Goal: Task Accomplishment & Management: Use online tool/utility

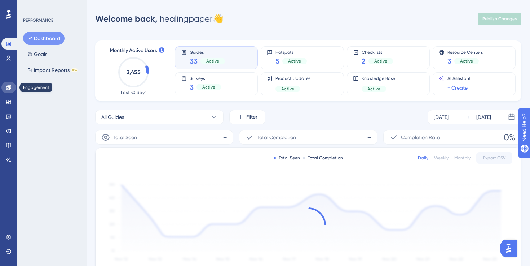
click at [11, 90] on icon at bounding box center [9, 87] width 6 height 6
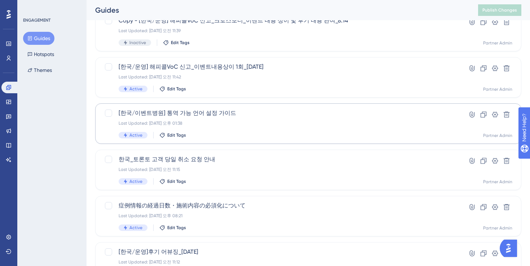
scroll to position [203, 0]
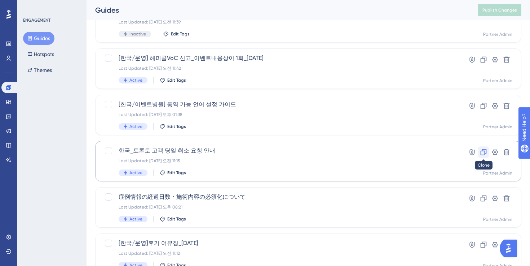
click at [484, 152] on icon at bounding box center [483, 151] width 7 height 7
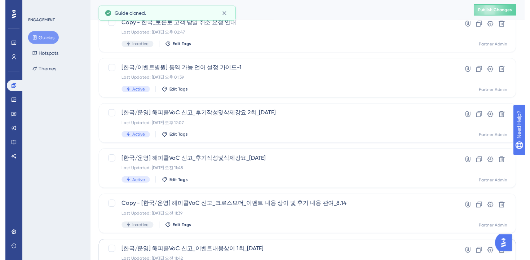
scroll to position [0, 0]
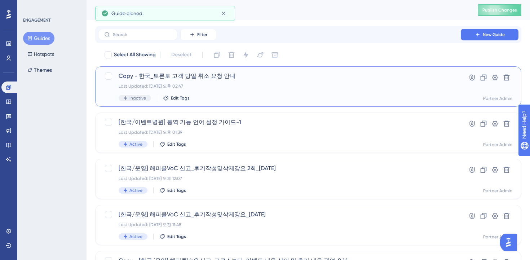
click at [259, 91] on div "Copy - 한국_토론토 고객 당일 취소 요청 안내 Last Updated: [DATE] 오후 02:47 Inactive Edit Tags" at bounding box center [280, 87] width 322 height 30
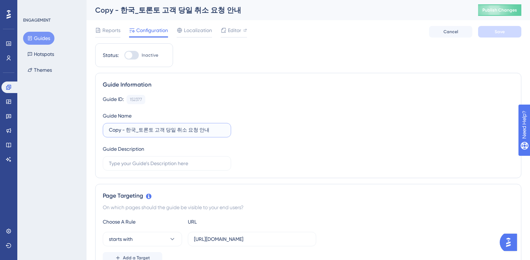
click at [143, 129] on input "Copy - 한국_토론토 고객 당일 취소 요청 안내" at bounding box center [167, 130] width 116 height 8
drag, startPoint x: 128, startPoint y: 132, endPoint x: 80, endPoint y: 132, distance: 48.0
drag, startPoint x: 136, startPoint y: 131, endPoint x: 224, endPoint y: 131, distance: 88.4
click at [224, 131] on input "한국_토론토 고객 당일 취소 요청 안내" at bounding box center [167, 130] width 116 height 8
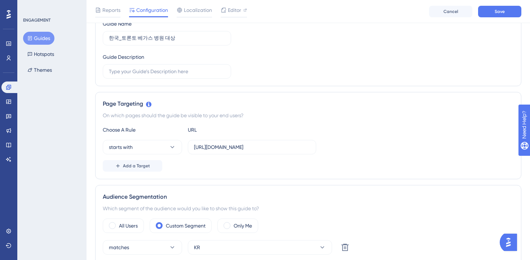
scroll to position [46, 0]
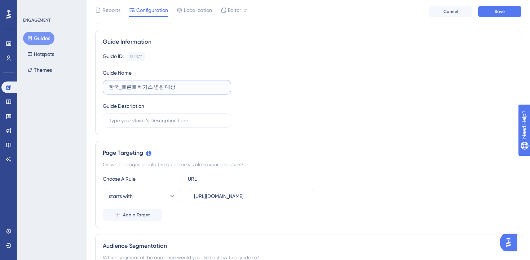
paste input "특정 날짜 진료시간 변경"
type input "한국_토론토 베가스 병원 대상 특정 날짜 진료시간 변경이 어려움을 공지"
click at [233, 198] on input "[URL][DOMAIN_NAME]" at bounding box center [252, 196] width 116 height 8
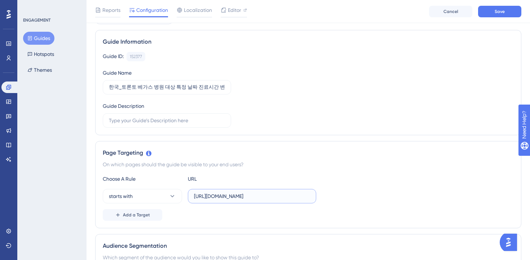
click at [231, 197] on input "[URL][DOMAIN_NAME]" at bounding box center [252, 196] width 116 height 8
type input "[URL][DOMAIN_NAME]"
click at [289, 173] on div "Page Targeting On which pages should the guide be visible to your end users? Ch…" at bounding box center [308, 184] width 426 height 87
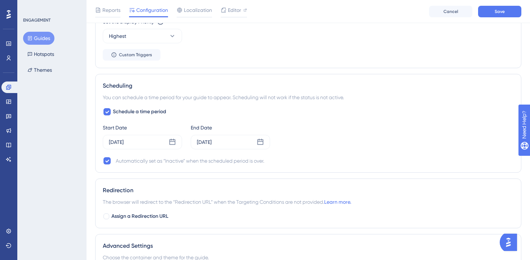
scroll to position [550, 0]
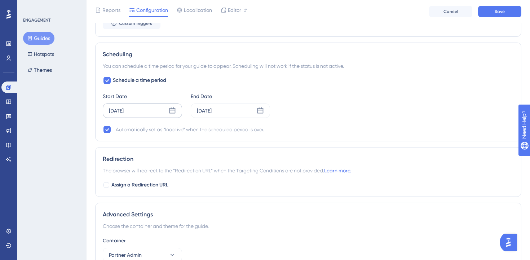
click at [124, 111] on div "[DATE]" at bounding box center [116, 110] width 15 height 9
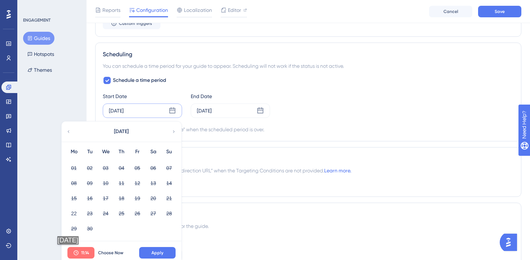
click at [86, 252] on span "11:14" at bounding box center [85, 253] width 8 height 6
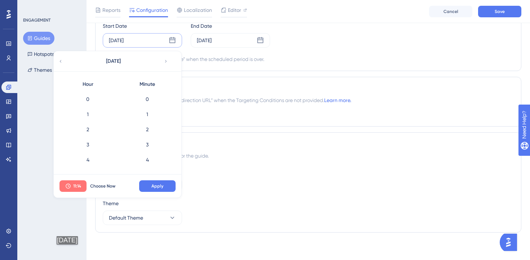
scroll to position [181, 0]
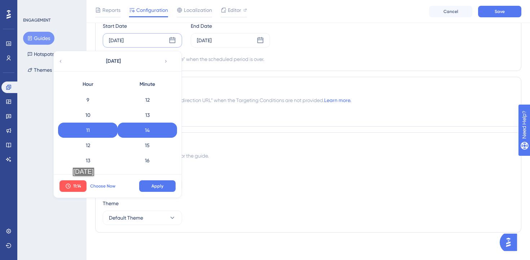
click at [102, 183] on span "Choose Now" at bounding box center [102, 186] width 25 height 6
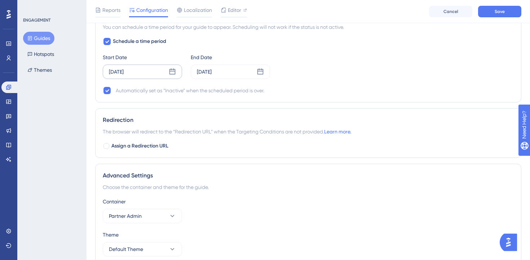
scroll to position [580, 0]
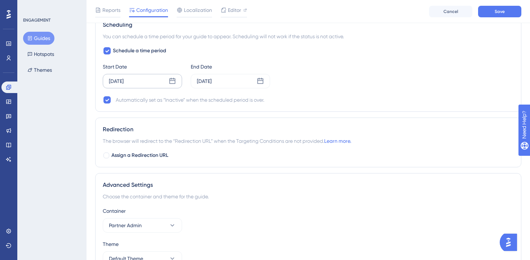
click at [140, 86] on div "[DATE]" at bounding box center [142, 81] width 79 height 14
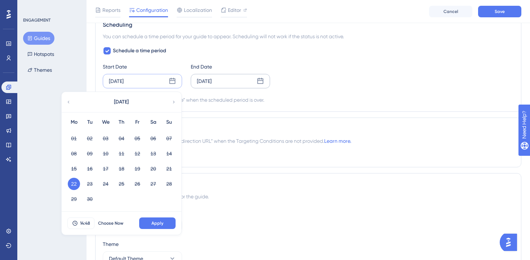
click at [210, 80] on div "[DATE]" at bounding box center [204, 81] width 15 height 9
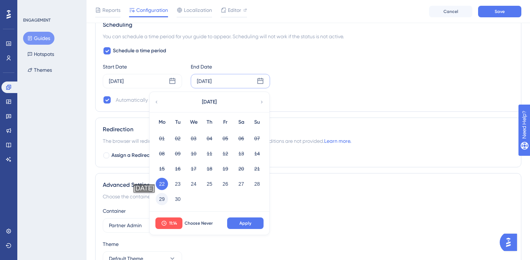
click at [163, 200] on button "29" at bounding box center [162, 199] width 12 height 12
click at [238, 224] on button "Apply" at bounding box center [245, 224] width 36 height 12
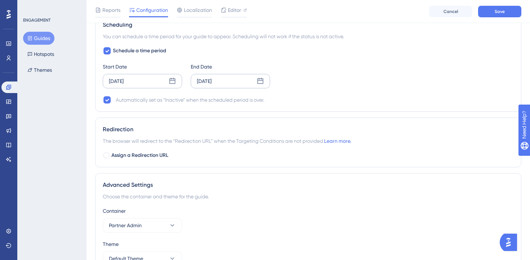
click at [150, 87] on div "[DATE]" at bounding box center [142, 81] width 79 height 14
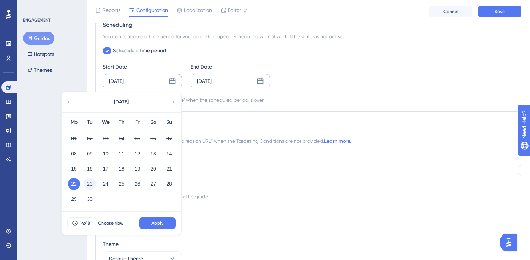
click at [91, 185] on button "23" at bounding box center [90, 184] width 12 height 12
click at [157, 222] on span "Apply" at bounding box center [158, 223] width 12 height 6
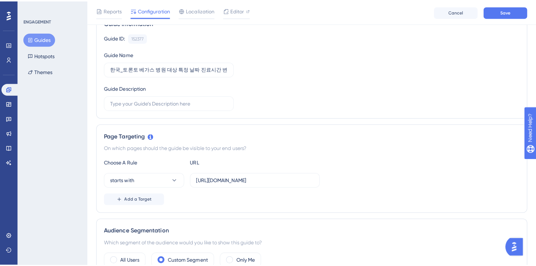
scroll to position [0, 0]
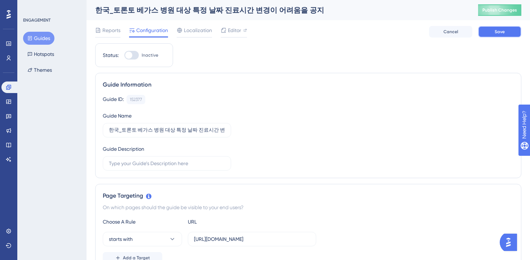
click at [495, 32] on span "Save" at bounding box center [500, 32] width 10 height 6
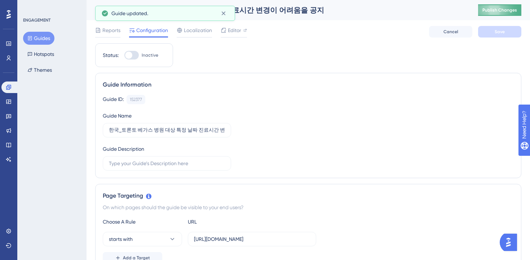
click at [504, 14] on button "Publish Changes" at bounding box center [499, 10] width 43 height 12
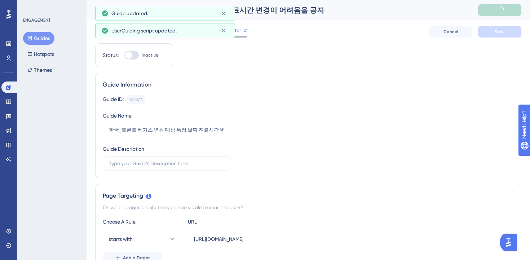
click at [239, 32] on span "Editor" at bounding box center [234, 30] width 13 height 9
